Goal: Obtain resource: Download file/media

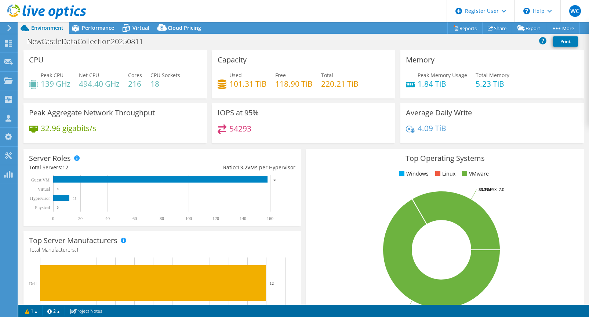
select select "USD"
click at [100, 27] on span "Performance" at bounding box center [98, 27] width 32 height 7
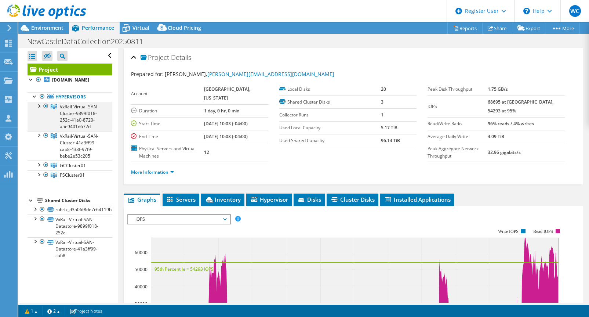
click at [44, 110] on div at bounding box center [45, 106] width 7 height 9
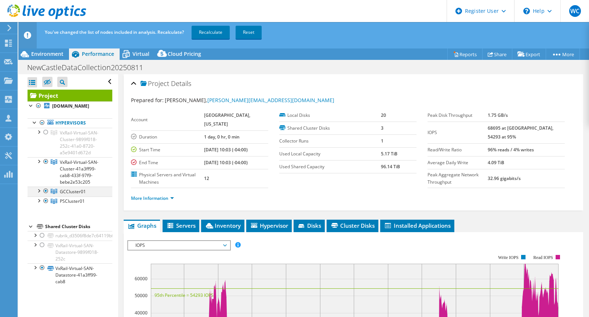
click at [39, 194] on div at bounding box center [38, 189] width 7 height 7
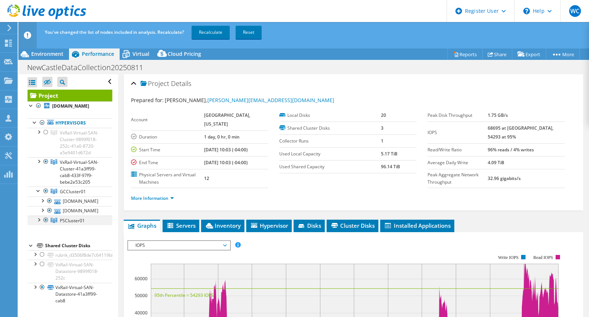
click at [40, 223] on div at bounding box center [38, 218] width 7 height 7
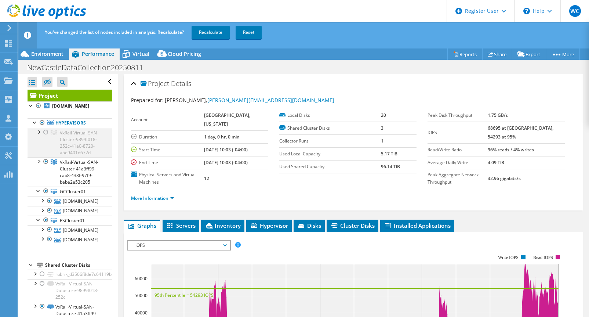
click at [47, 136] on div at bounding box center [45, 132] width 7 height 9
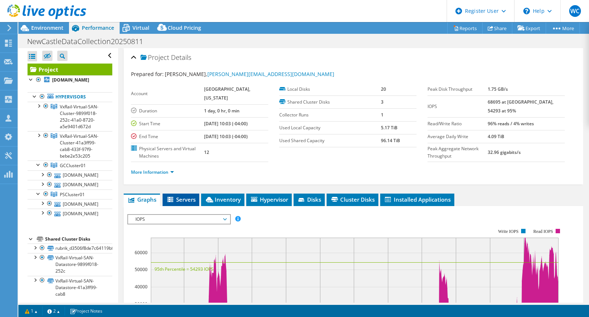
click at [186, 203] on li "Servers" at bounding box center [181, 199] width 37 height 12
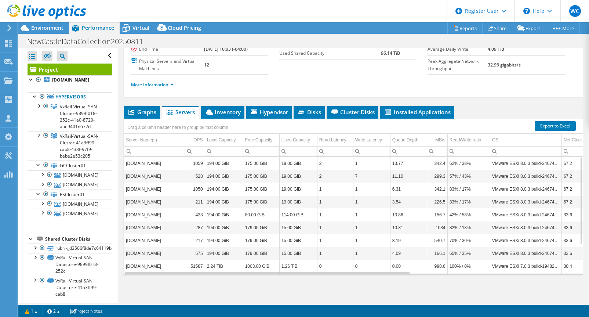
scroll to position [40, 0]
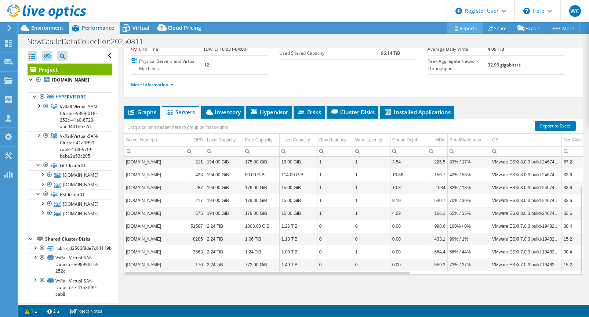
click at [463, 28] on link "Reports" at bounding box center [464, 27] width 35 height 11
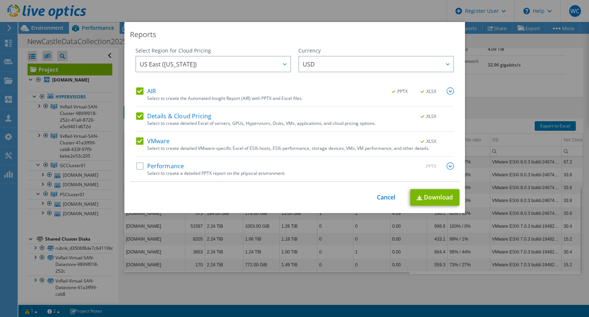
click at [141, 93] on label "AIR" at bounding box center [146, 90] width 20 height 7
click at [0, 0] on input "AIR" at bounding box center [0, 0] width 0 height 0
click at [138, 115] on label "Details & Cloud Pricing" at bounding box center [174, 115] width 76 height 7
click at [0, 0] on input "Details & Cloud Pricing" at bounding box center [0, 0] width 0 height 0
click at [426, 195] on link "Download" at bounding box center [434, 197] width 49 height 17
